Goal: Task Accomplishment & Management: Use online tool/utility

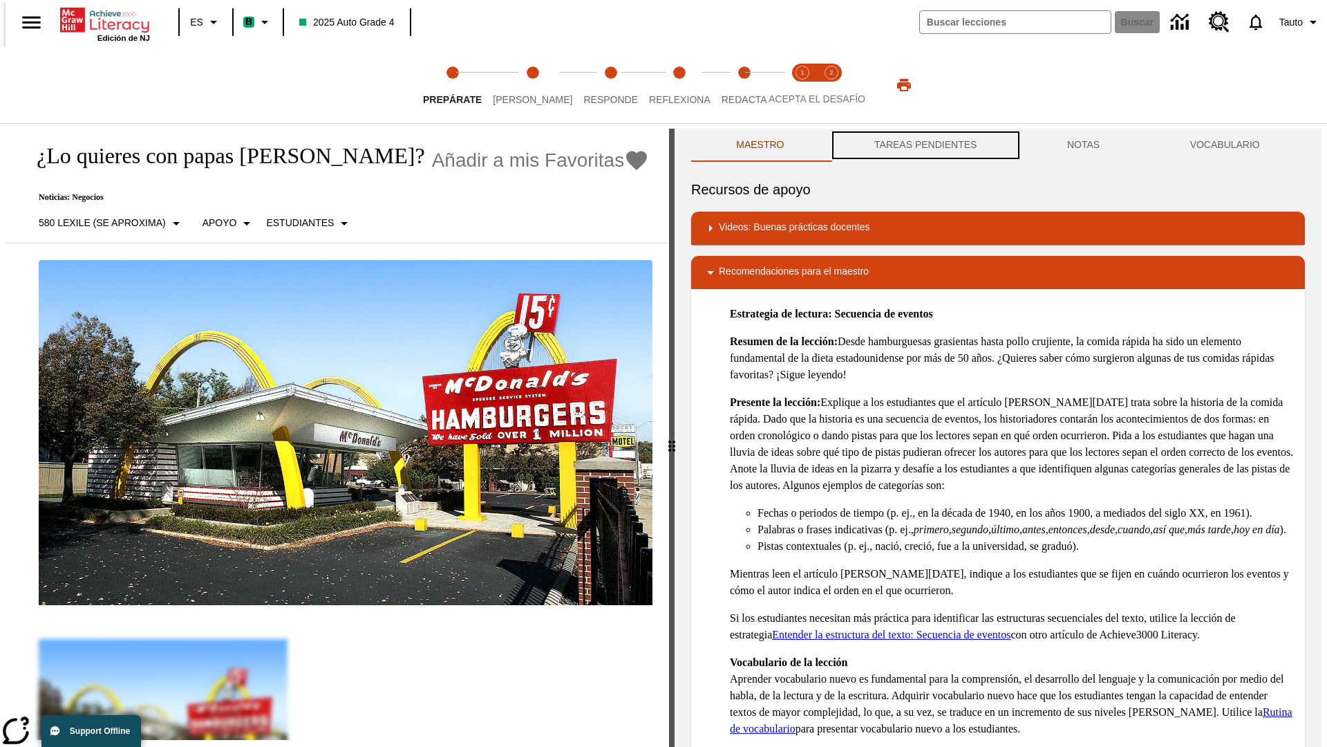
click at [924, 145] on button "TAREAS PENDIENTES" at bounding box center [926, 145] width 193 height 33
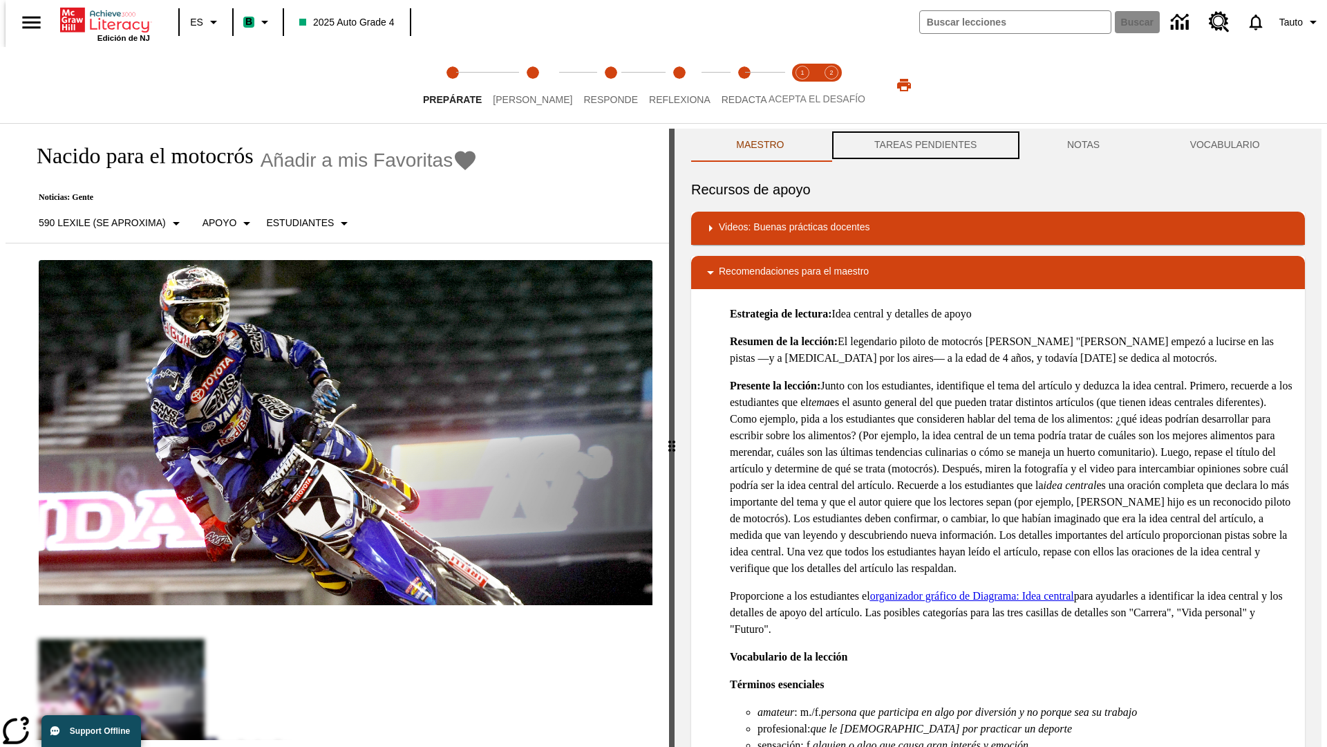
click at [924, 145] on button "TAREAS PENDIENTES" at bounding box center [926, 145] width 193 height 33
